Goal: Information Seeking & Learning: Learn about a topic

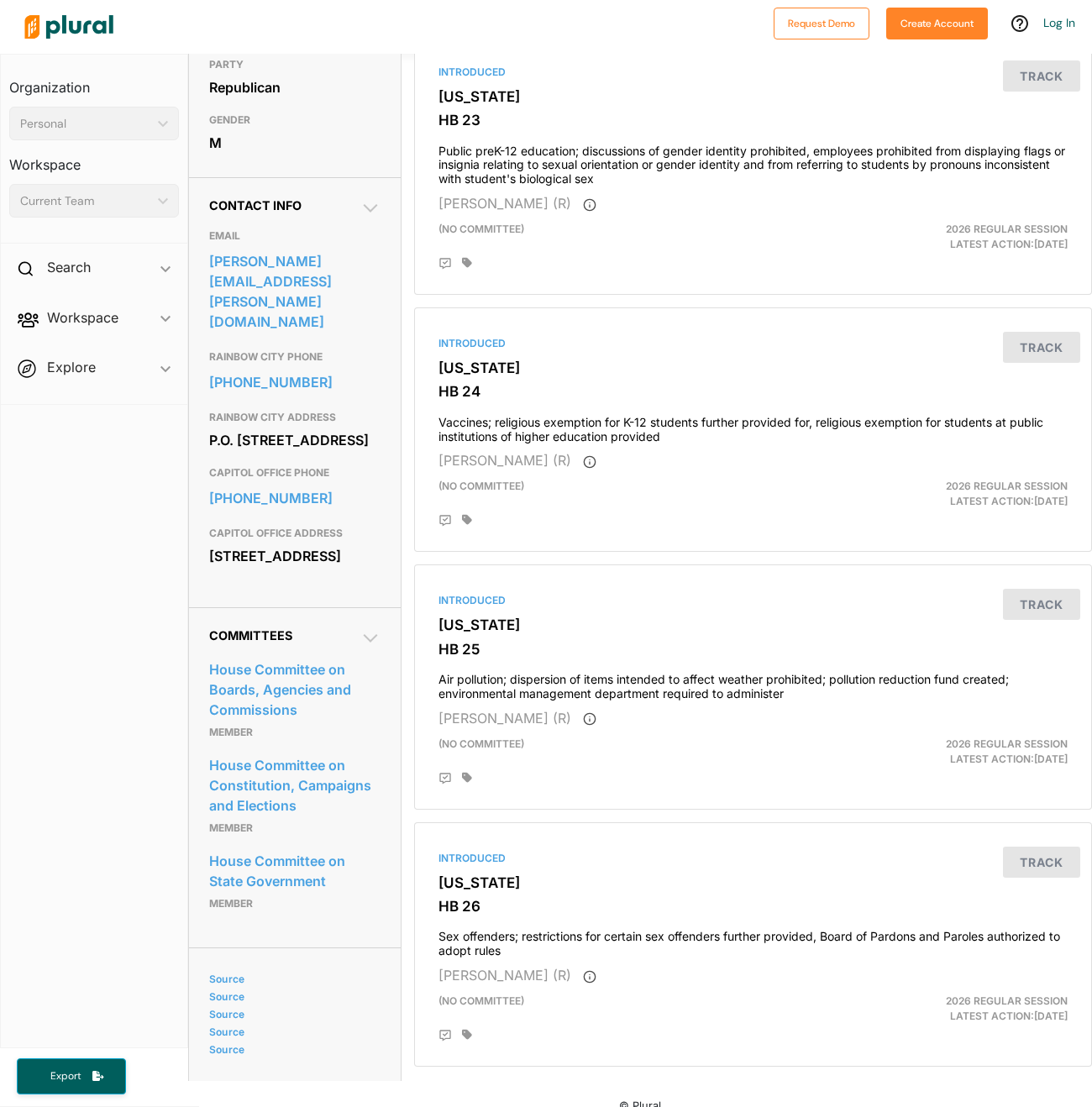
scroll to position [464, 0]
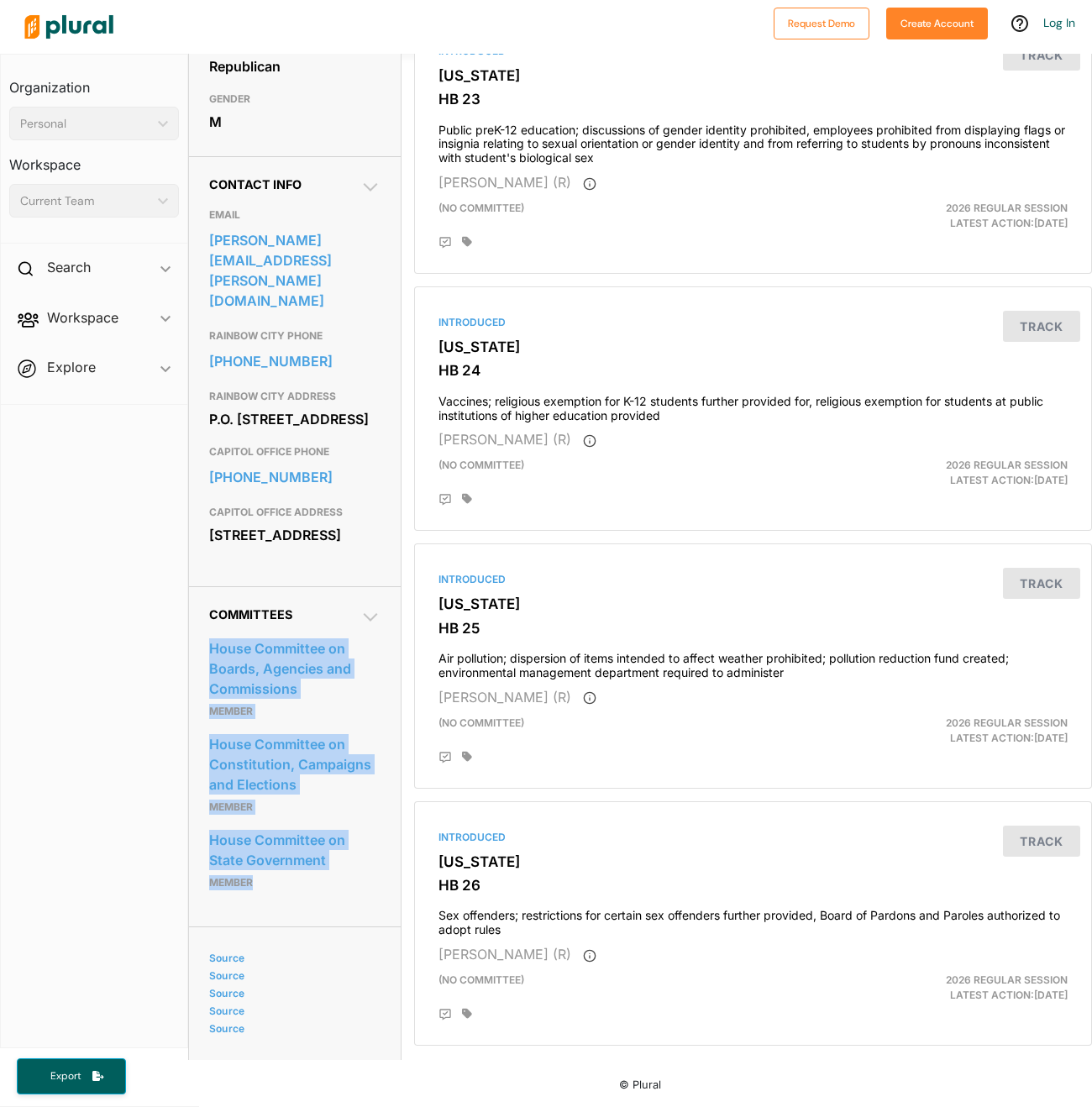
drag, startPoint x: 200, startPoint y: 633, endPoint x: 311, endPoint y: 863, distance: 255.4
click at [311, 863] on div "Committees House Committee on Boards, Agencies and Commissions Member House Com…" at bounding box center [295, 756] width 212 height 340
copy div "House Committee on Boards, Agencies and Commissions Member House Committee on C…"
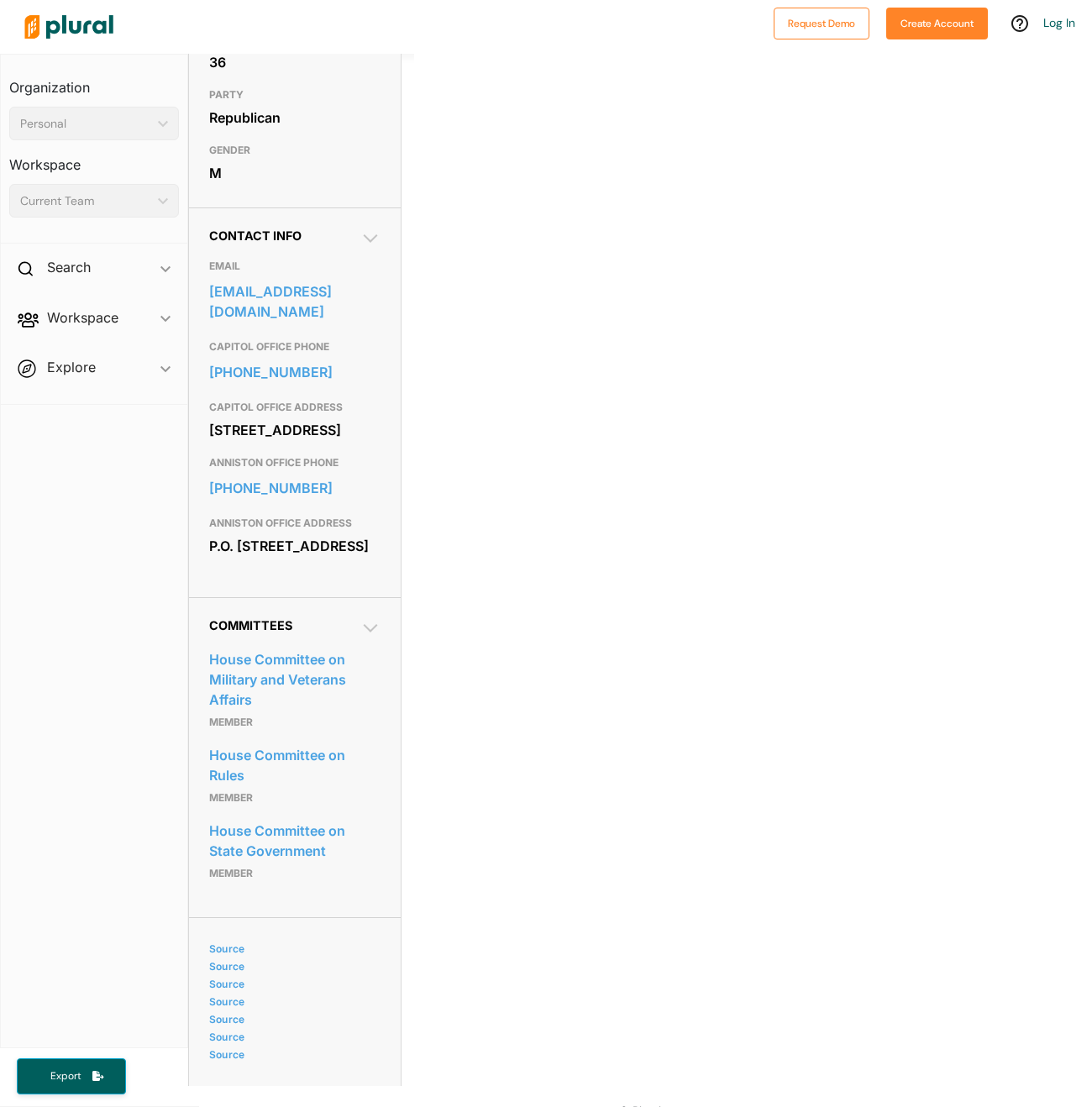
scroll to position [445, 0]
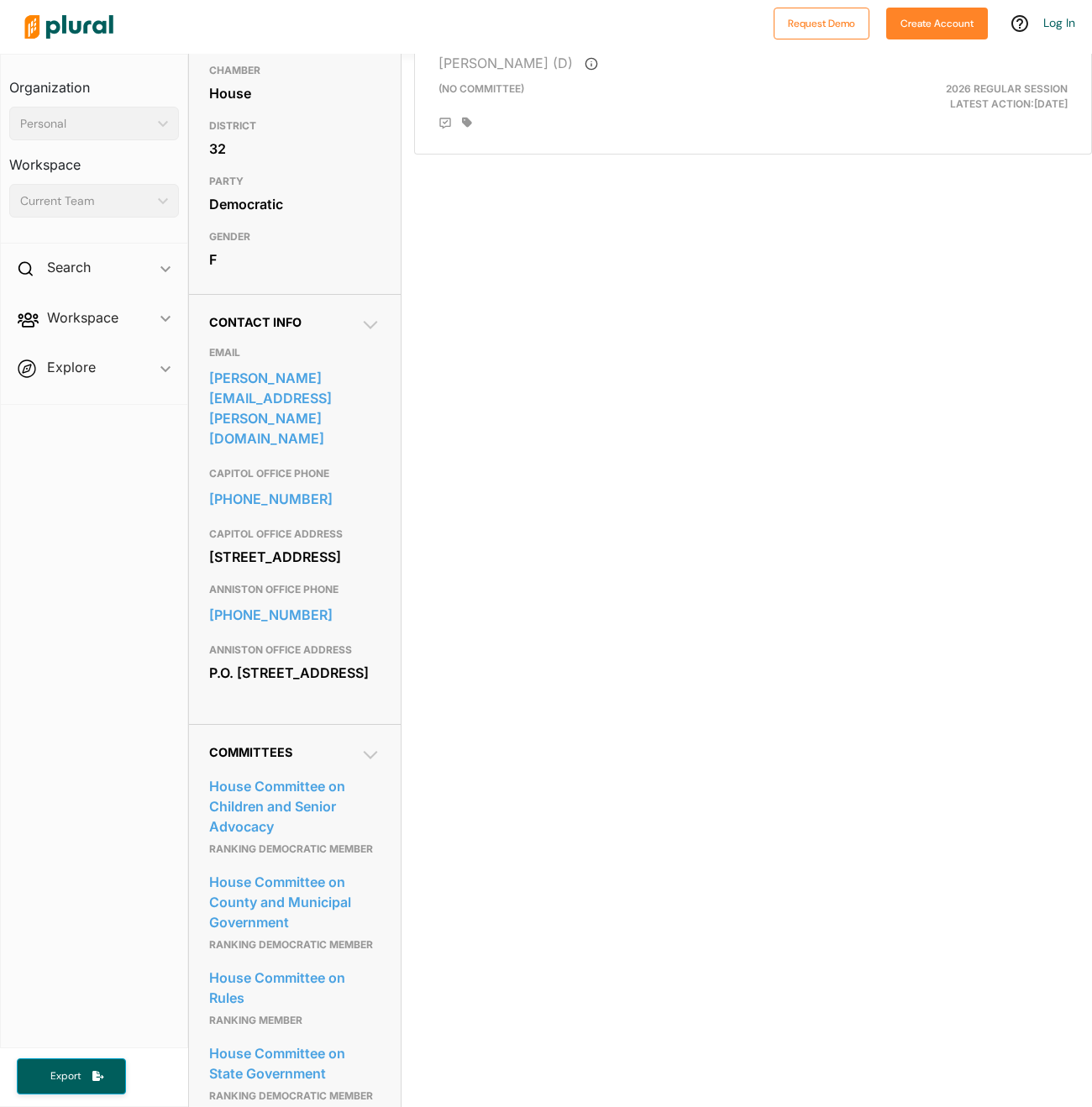
scroll to position [155, 0]
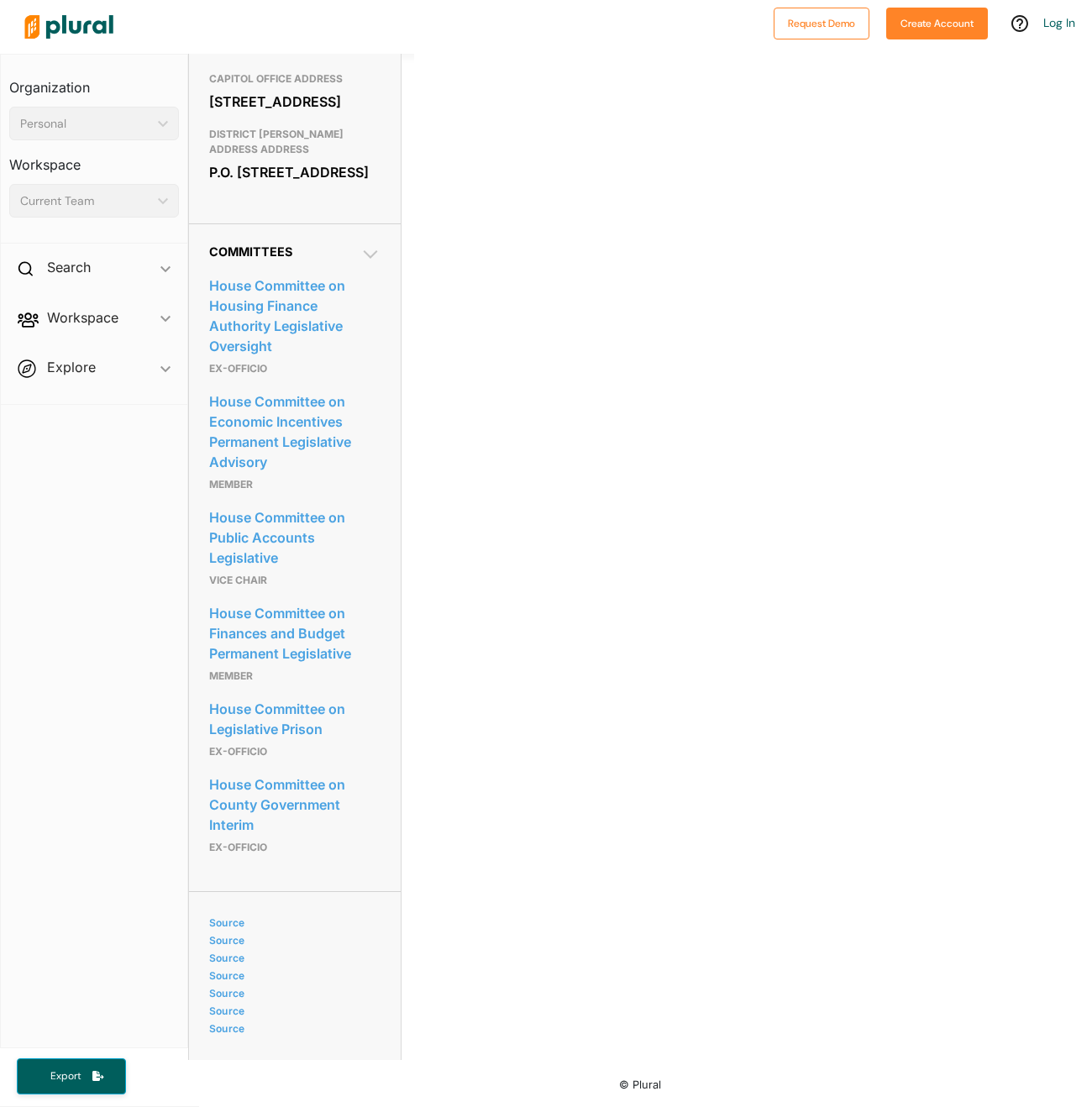
scroll to position [756, 0]
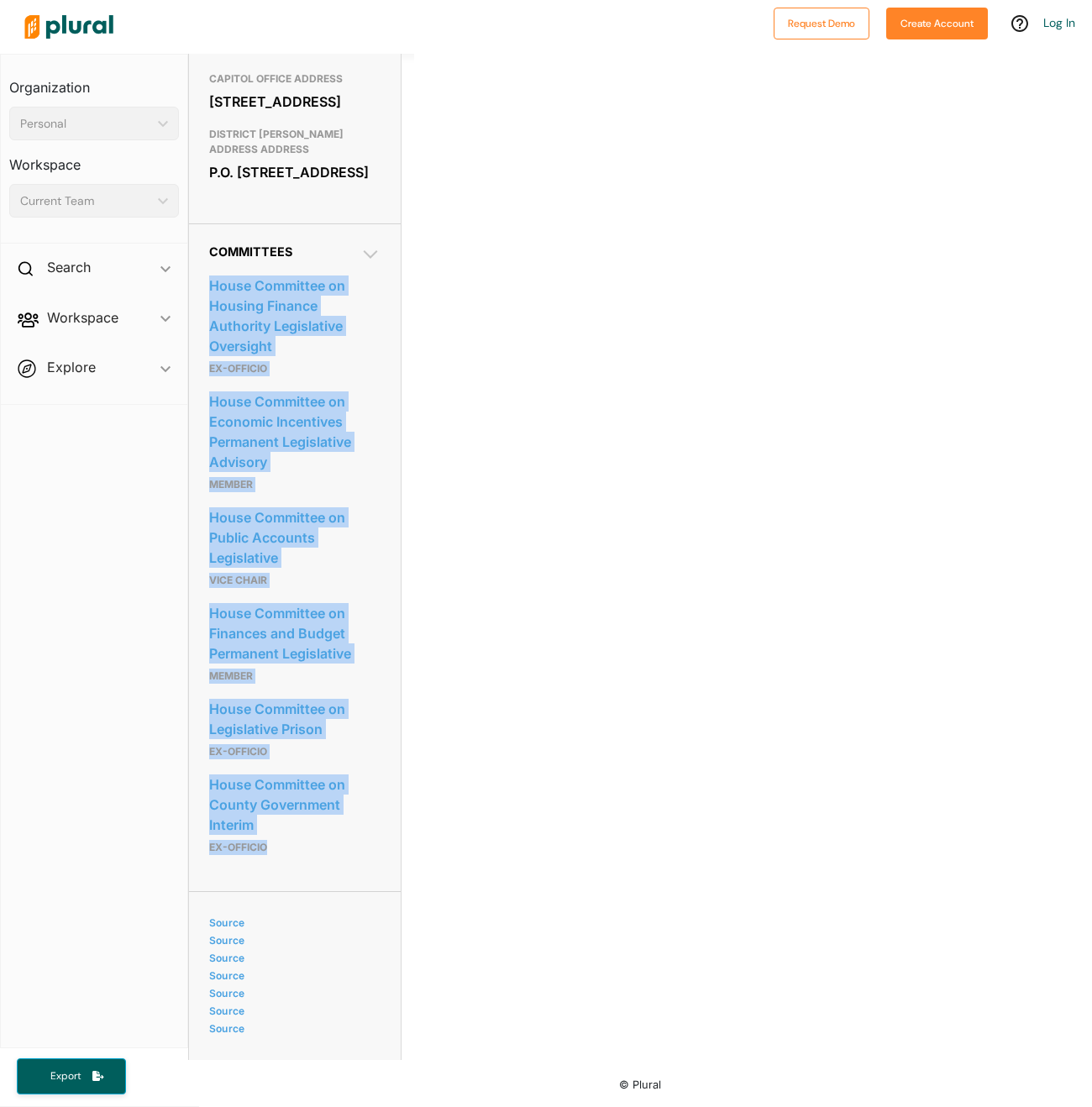
drag, startPoint x: 197, startPoint y: 289, endPoint x: 332, endPoint y: 858, distance: 584.8
click at [332, 858] on div "Committees House Committee on Housing Finance Authority Legislative Oversight E…" at bounding box center [295, 557] width 212 height 667
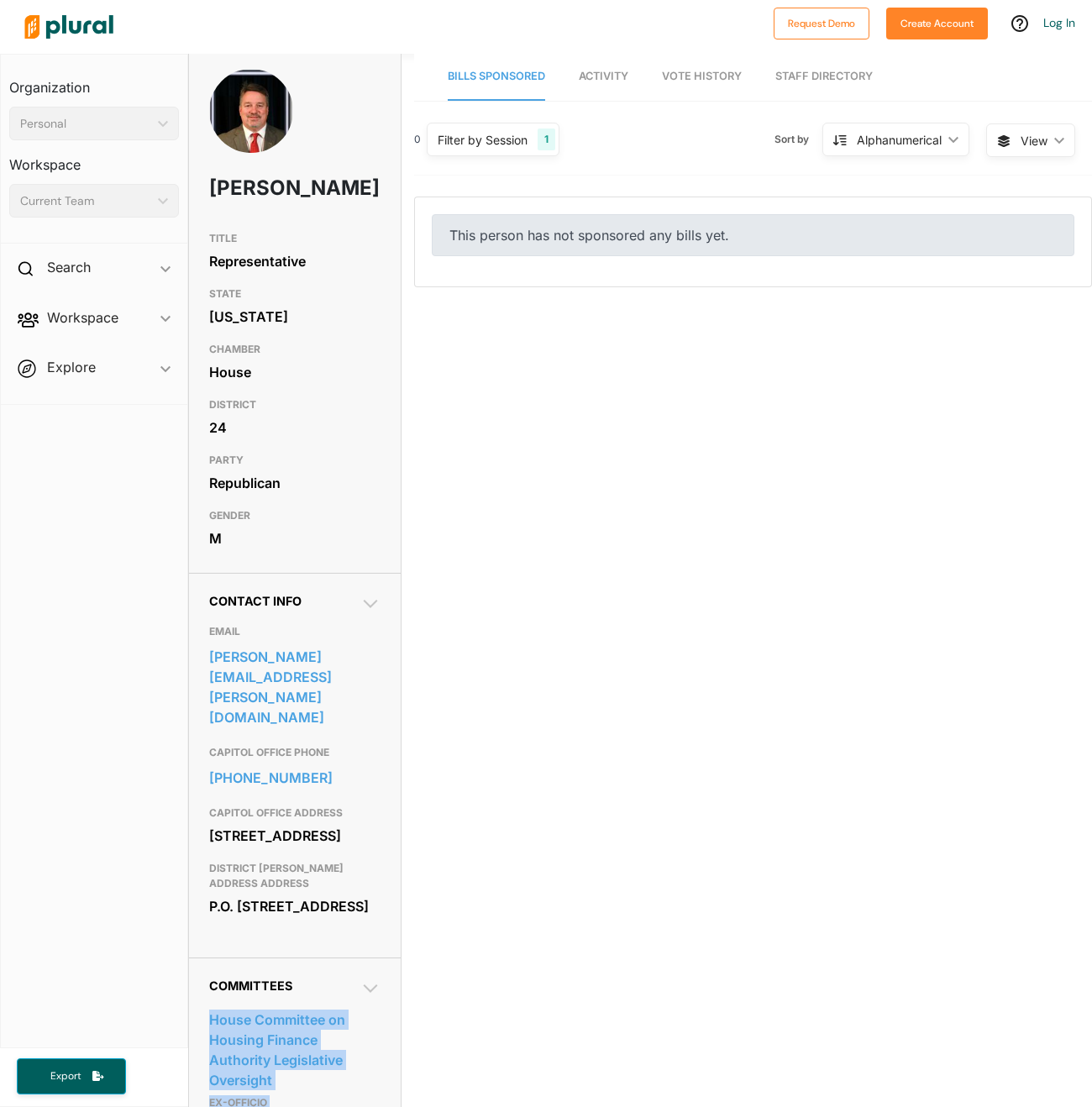
scroll to position [0, 0]
